Goal: Navigation & Orientation: Find specific page/section

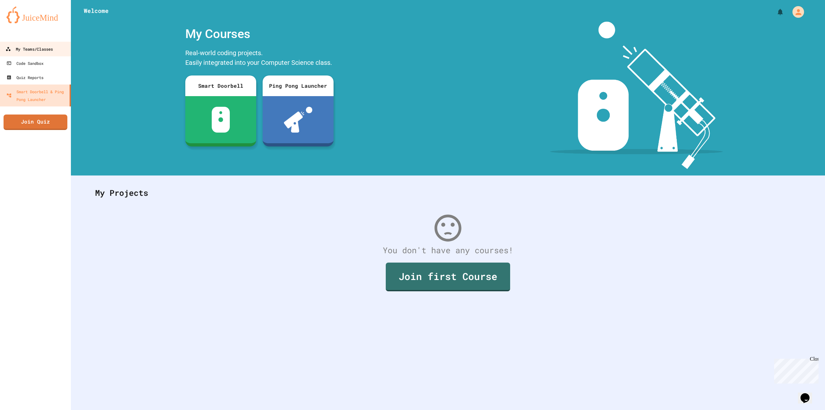
click at [44, 51] on div "My Teams/Classes" at bounding box center [28, 49] width 47 height 8
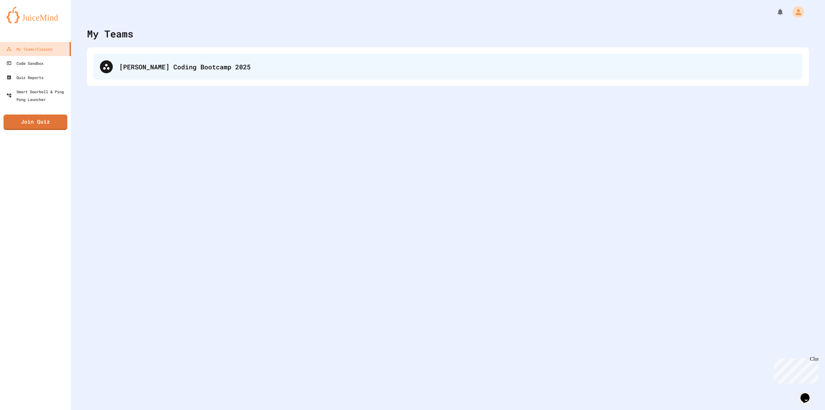
click at [355, 61] on div "[PERSON_NAME] Coding Bootcamp 2025" at bounding box center [447, 67] width 709 height 26
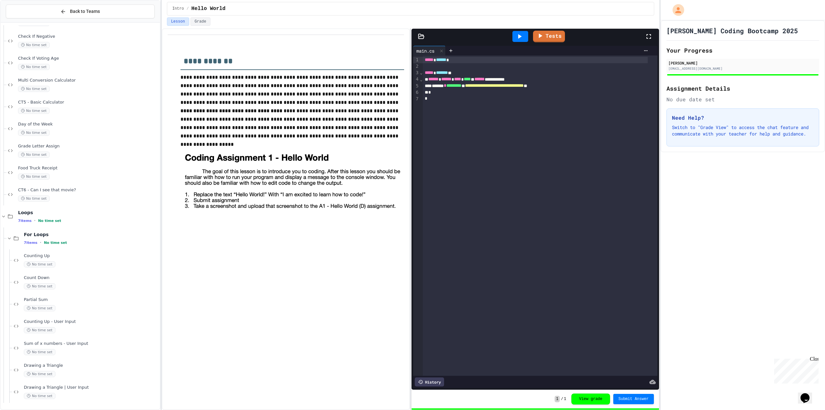
click at [64, 334] on div "Counting Up - User Input No time set" at bounding box center [86, 326] width 148 height 22
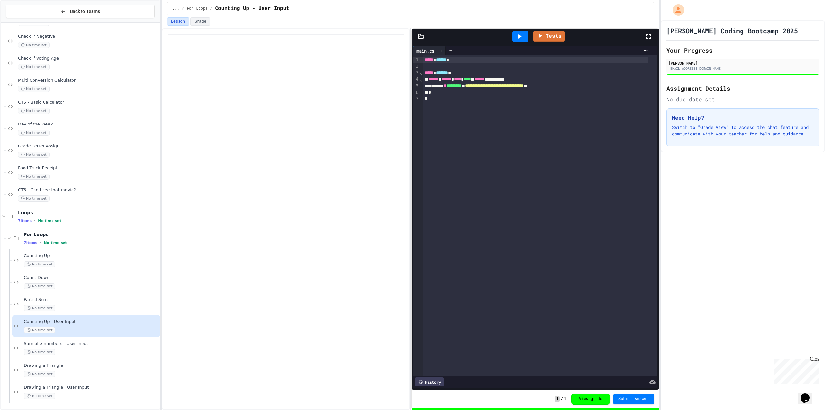
scroll to position [627, 0]
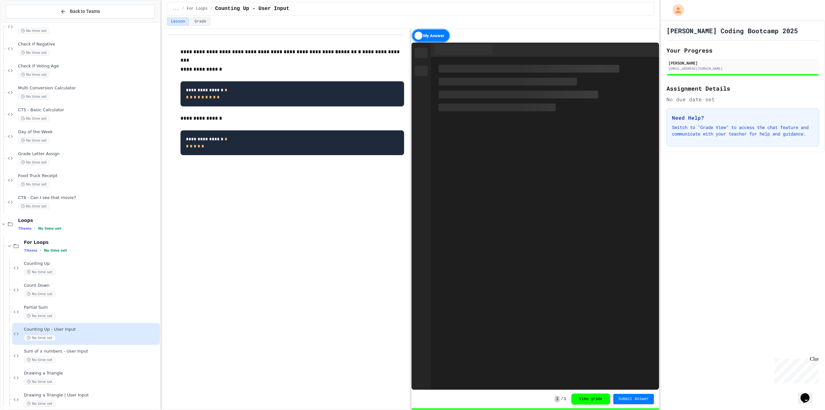
click at [66, 349] on span "Sum of x numbers - User Input" at bounding box center [91, 351] width 135 height 5
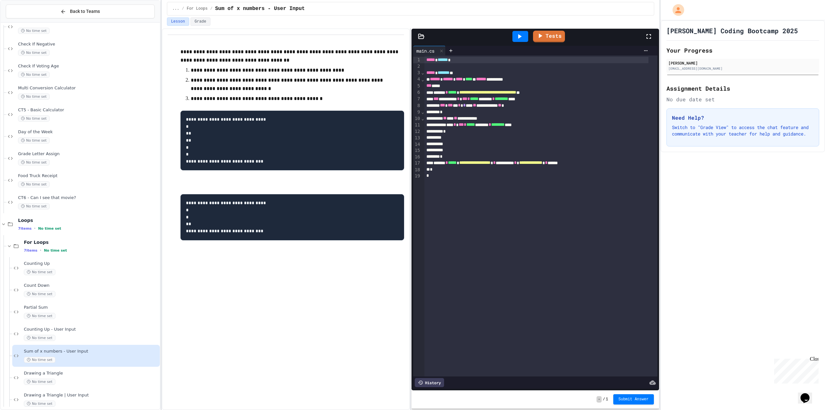
click at [526, 37] on div at bounding box center [521, 36] width 16 height 11
